Goal: Information Seeking & Learning: Understand process/instructions

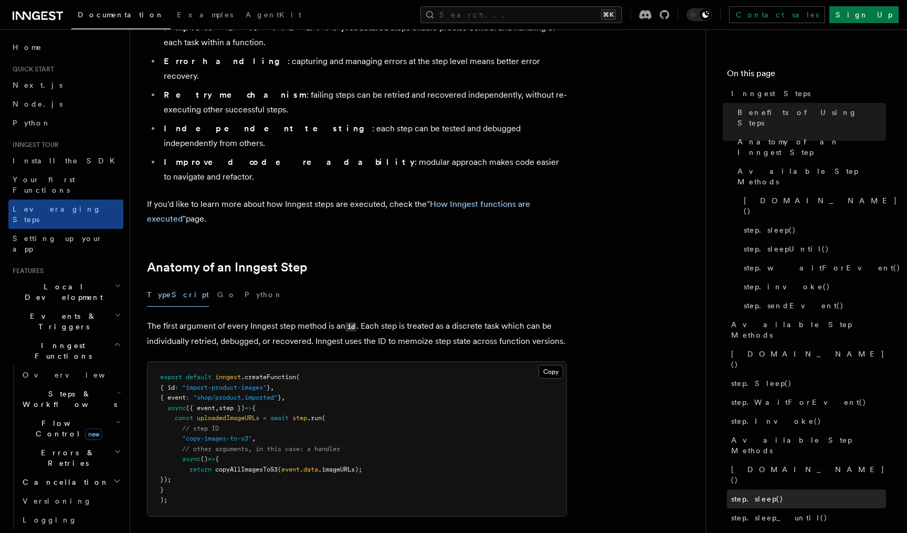
scroll to position [11, 0]
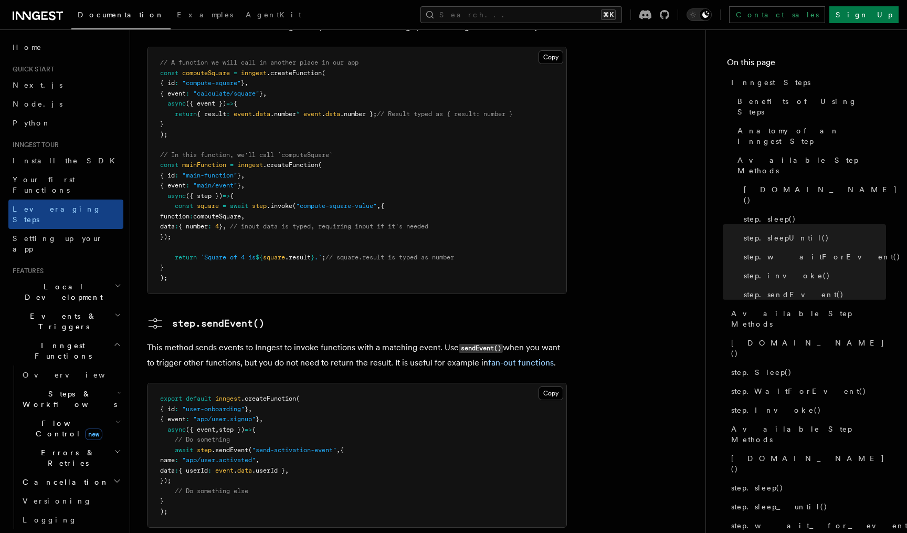
scroll to position [2238, 0]
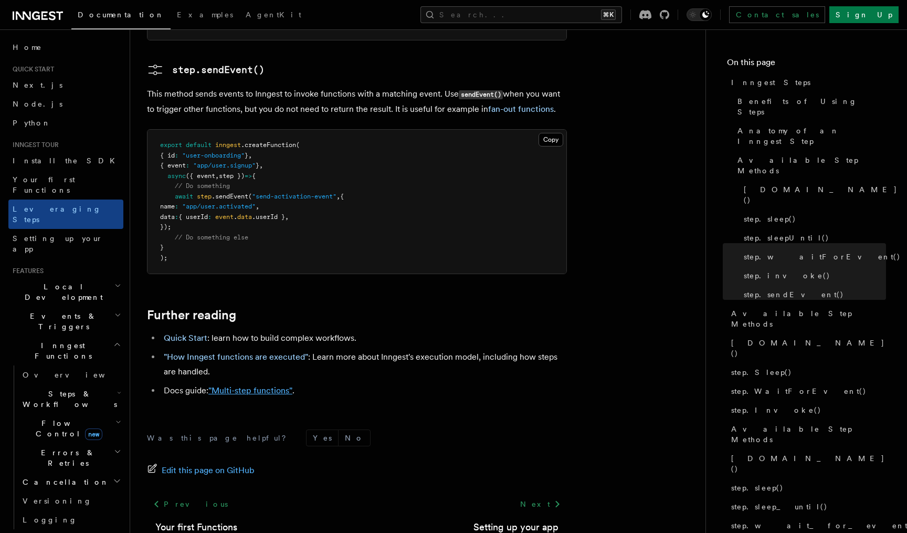
click at [254, 385] on link ""Multi-step functions"" at bounding box center [250, 390] width 84 height 10
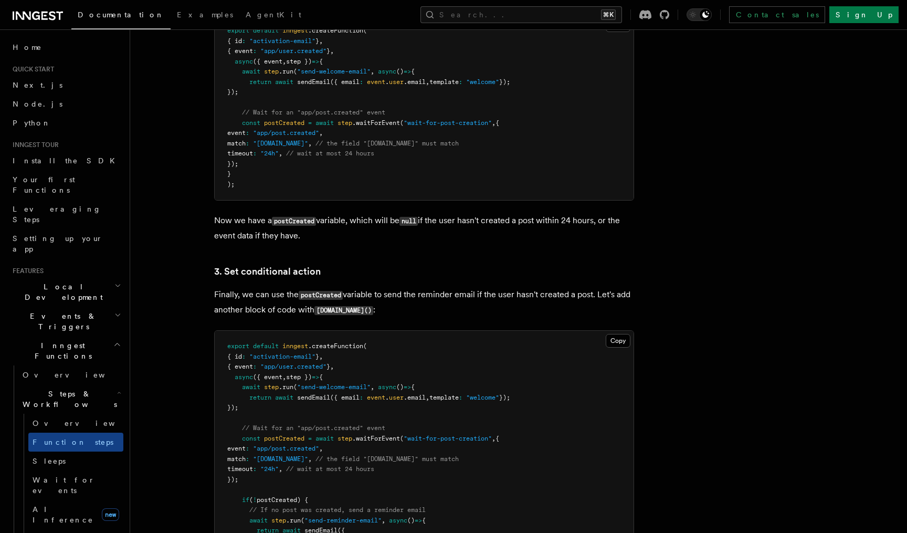
scroll to position [1319, 0]
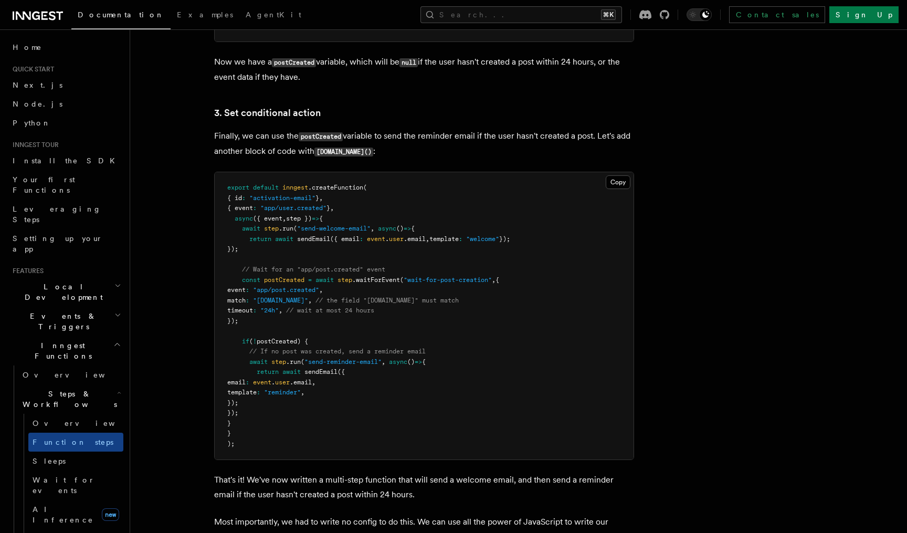
click at [417, 274] on pre "export default inngest .createFunction ( { id : "activation-email" } , { event …" at bounding box center [424, 315] width 419 height 287
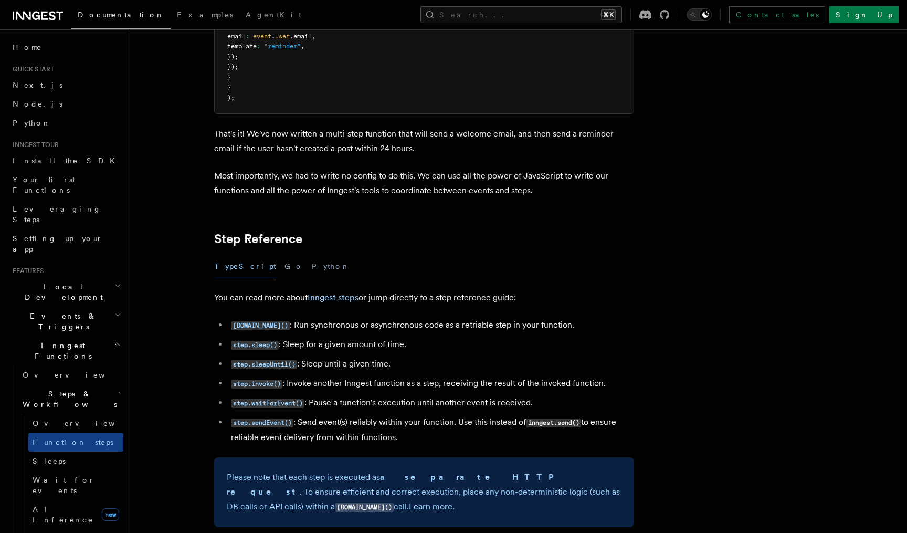
scroll to position [1666, 0]
